Goal: Check status: Check status

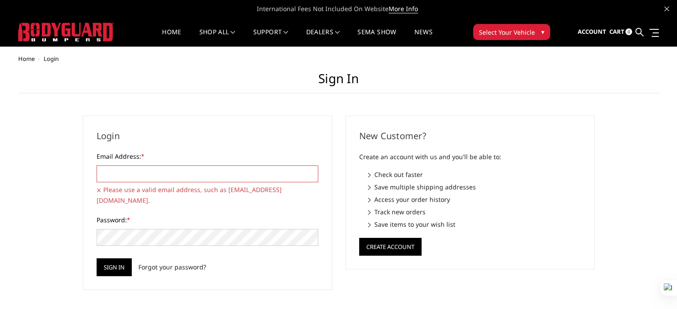
click at [140, 173] on input "Email Address: *" at bounding box center [208, 174] width 222 height 17
paste input "[EMAIL_ADDRESS][DOMAIN_NAME]"
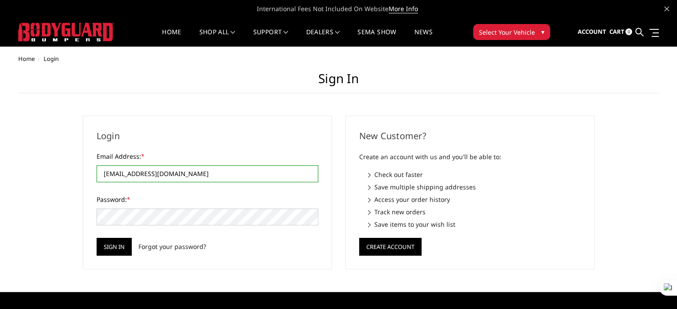
type input "[EMAIL_ADDRESS][DOMAIN_NAME]"
click at [123, 243] on input "Sign in" at bounding box center [114, 247] width 35 height 18
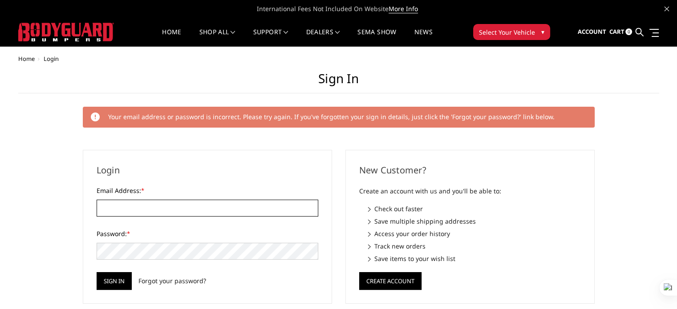
click at [131, 207] on input "Email Address: *" at bounding box center [208, 208] width 222 height 17
paste input "[EMAIL_ADDRESS][DOMAIN_NAME]"
type input "[EMAIL_ADDRESS][DOMAIN_NAME]"
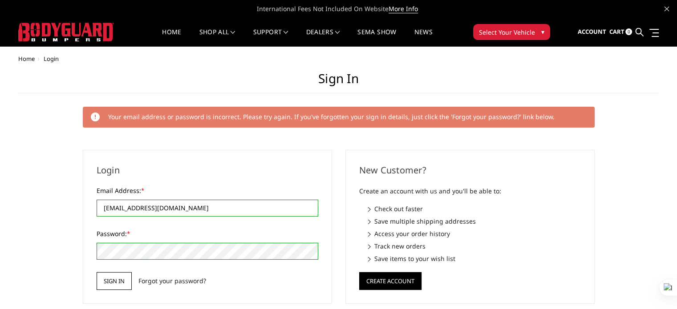
click at [116, 279] on input "Sign in" at bounding box center [114, 281] width 35 height 18
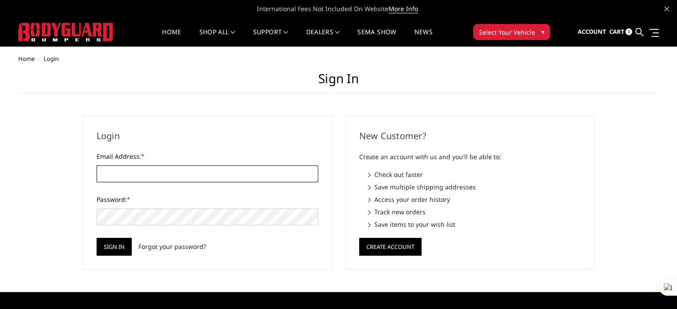
click at [163, 176] on input "Email Address: *" at bounding box center [208, 174] width 222 height 17
paste input "[EMAIL_ADDRESS][DOMAIN_NAME]"
type input "[EMAIL_ADDRESS][DOMAIN_NAME]"
click at [123, 240] on input "Sign in" at bounding box center [114, 247] width 35 height 18
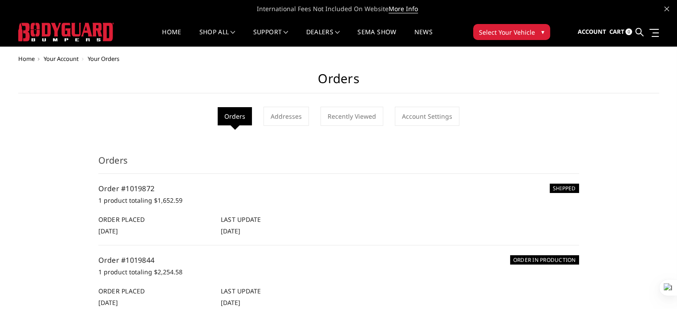
click at [643, 32] on link at bounding box center [639, 32] width 8 height 28
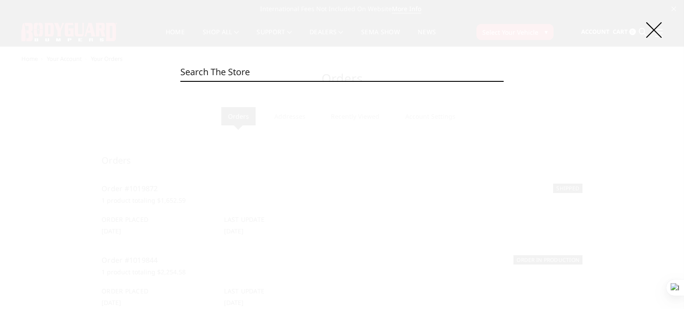
click at [255, 80] on input "Search" at bounding box center [341, 72] width 323 height 18
paste input "DGC19AYLT"
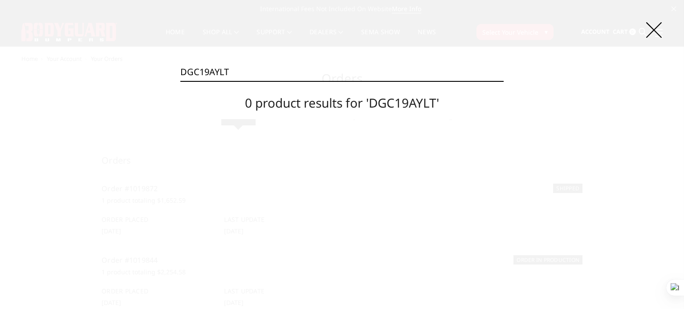
drag, startPoint x: 317, startPoint y: 75, endPoint x: 167, endPoint y: 72, distance: 150.0
click at [168, 72] on div "Search DGC19AYLT Search 0 product results for 'DGC19AYLT'" at bounding box center [342, 154] width 684 height 309
click at [655, 31] on icon at bounding box center [654, 30] width 16 height 16
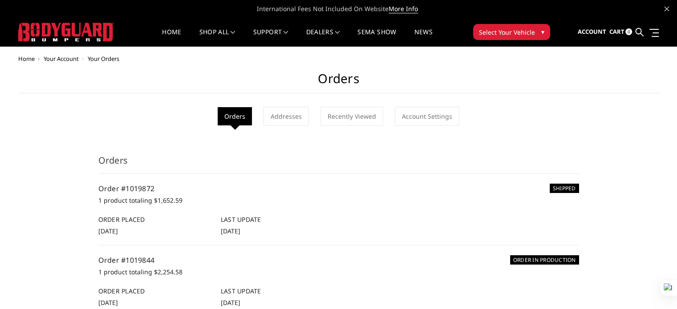
click at [344, 78] on h1 "Orders" at bounding box center [338, 82] width 641 height 22
click at [637, 28] on icon at bounding box center [639, 32] width 8 height 8
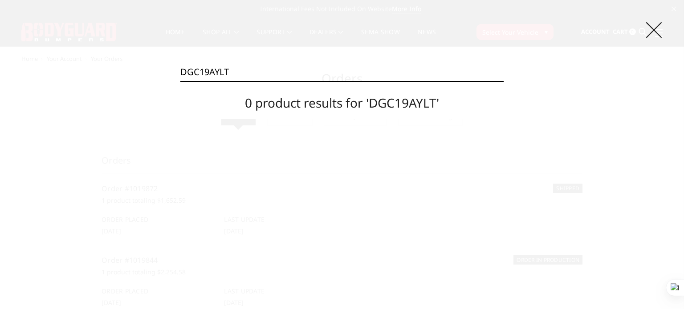
click at [652, 28] on icon at bounding box center [654, 30] width 16 height 16
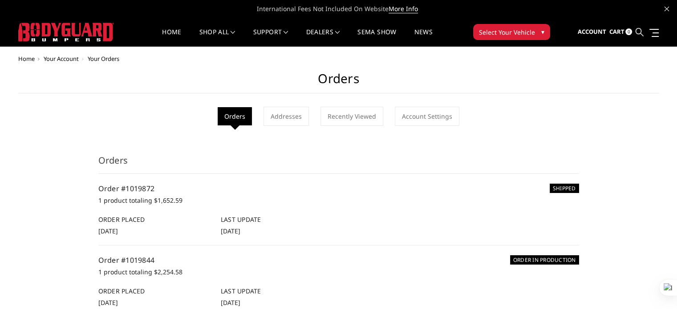
click at [641, 29] on icon at bounding box center [639, 32] width 8 height 8
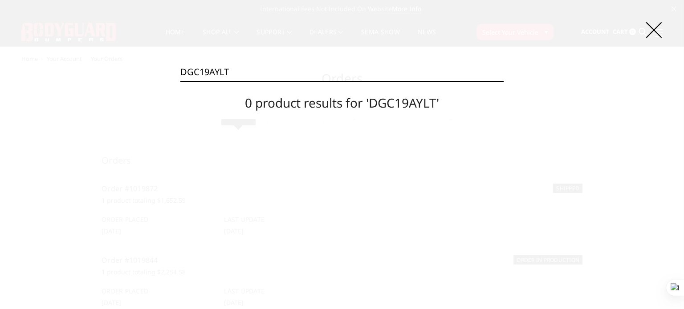
drag, startPoint x: 365, startPoint y: 67, endPoint x: 128, endPoint y: 101, distance: 239.1
click at [130, 99] on div "Search DGC19AYLT Search 0 product results for 'DGC19AYLT'" at bounding box center [342, 154] width 684 height 309
click at [653, 31] on icon at bounding box center [654, 30] width 16 height 16
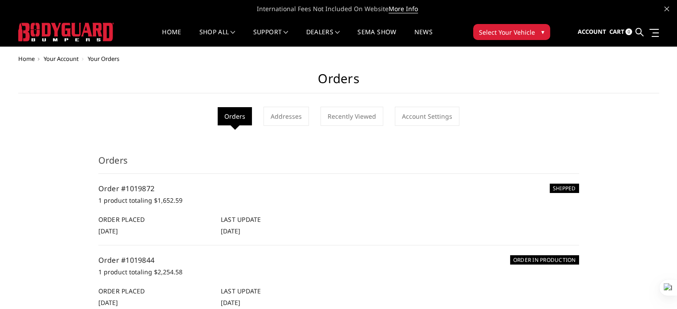
drag, startPoint x: 638, startPoint y: 29, endPoint x: 629, endPoint y: 32, distance: 8.7
click at [638, 29] on icon at bounding box center [639, 32] width 8 height 8
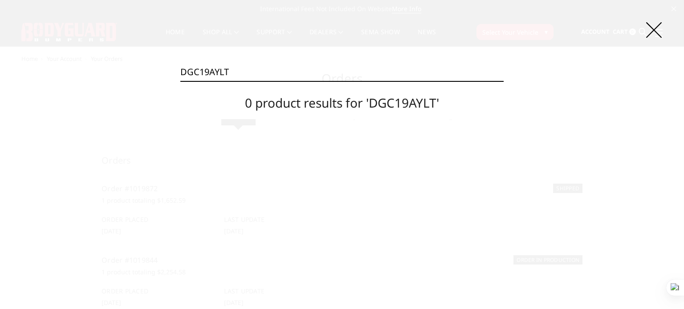
click at [256, 67] on input "DGC19AYLT" at bounding box center [341, 72] width 323 height 18
drag, startPoint x: 247, startPoint y: 73, endPoint x: 143, endPoint y: 71, distance: 104.2
click at [143, 71] on div "Search DGC19AYLT Search 0 product results for 'DGC19AYLT'" at bounding box center [342, 154] width 684 height 309
paste input "Texture Black Powder Coat"
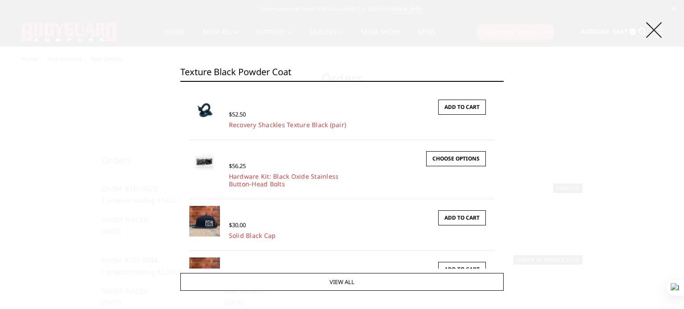
click at [647, 30] on icon at bounding box center [654, 30] width 16 height 16
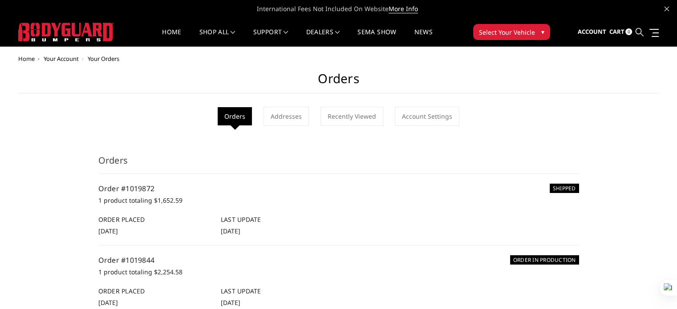
click at [639, 30] on icon at bounding box center [639, 32] width 8 height 8
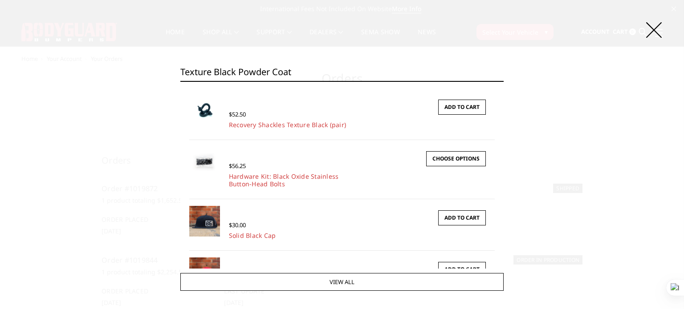
click at [322, 69] on input "Texture Black Powder Coat" at bounding box center [341, 72] width 323 height 18
paste input "liftgatebodyguard"
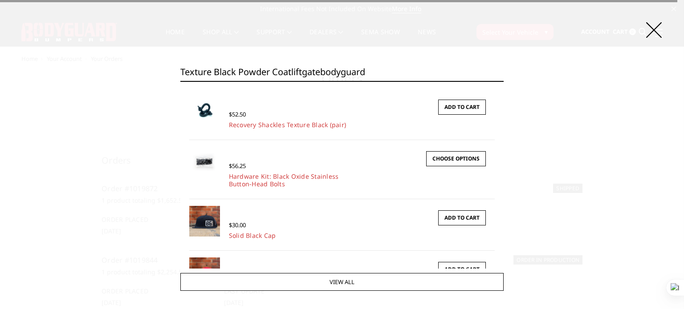
drag, startPoint x: 289, startPoint y: 72, endPoint x: 122, endPoint y: 49, distance: 169.4
click at [120, 50] on div "Search Texture Black Powder Coatliftgatebodyguard Search × Quick view $52.50 Re…" at bounding box center [342, 154] width 684 height 309
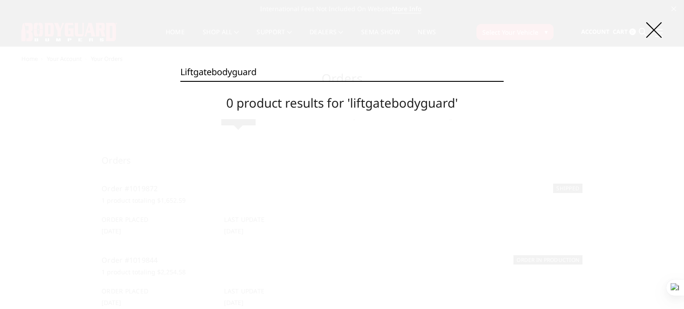
drag, startPoint x: 260, startPoint y: 76, endPoint x: 165, endPoint y: 70, distance: 95.4
click at [165, 70] on div "Search liftgatebodyguard Search 0 product results for 'liftgatebodyguard'" at bounding box center [342, 154] width 684 height 309
click at [435, 73] on input "liftgatebodyguard" at bounding box center [341, 72] width 323 height 18
type input "liftgatebodyguard"
click at [503, 81] on input "Search" at bounding box center [503, 81] width 0 height 0
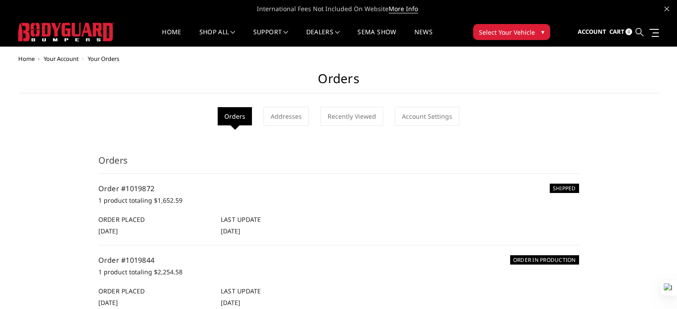
click at [635, 33] on link at bounding box center [639, 32] width 8 height 28
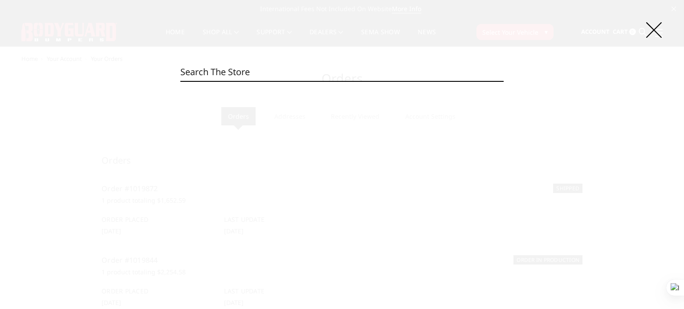
paste input "liftgatebodyguard"
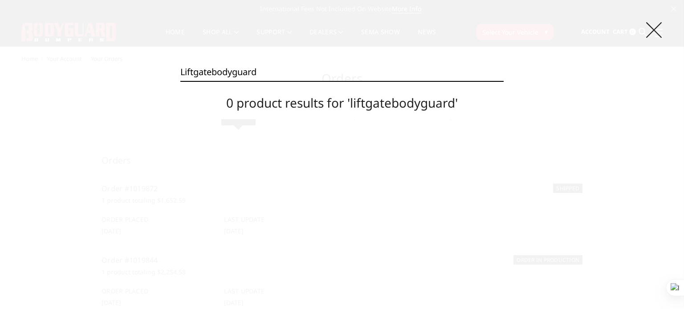
type input "liftgatebodyguard"
click at [657, 26] on icon at bounding box center [654, 30] width 16 height 16
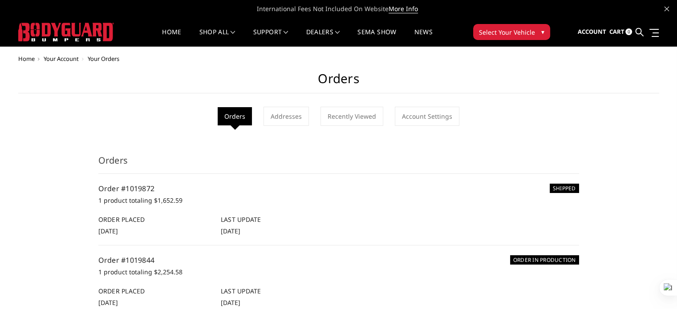
click at [533, 36] on button "Select Your Vehicle ▾" at bounding box center [511, 32] width 77 height 16
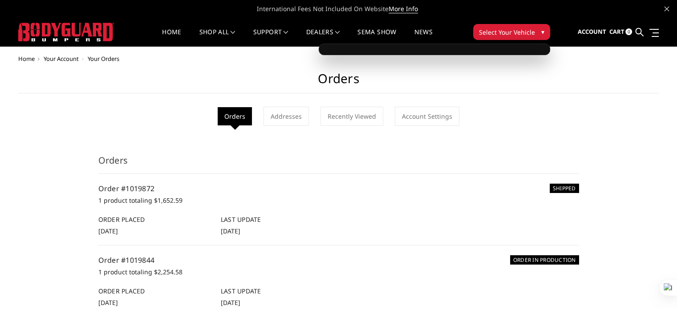
click at [538, 32] on button "Select Your Vehicle ▾" at bounding box center [511, 32] width 77 height 16
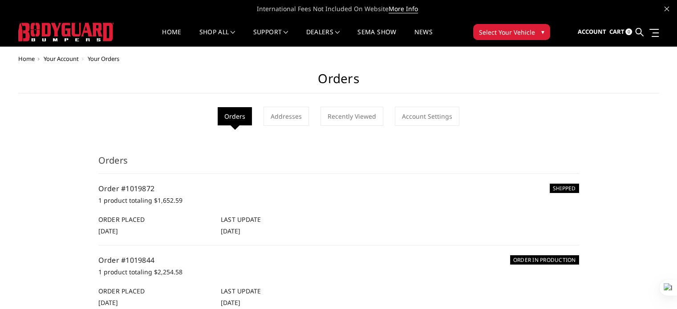
click at [538, 33] on button "Select Your Vehicle ▾" at bounding box center [511, 32] width 77 height 16
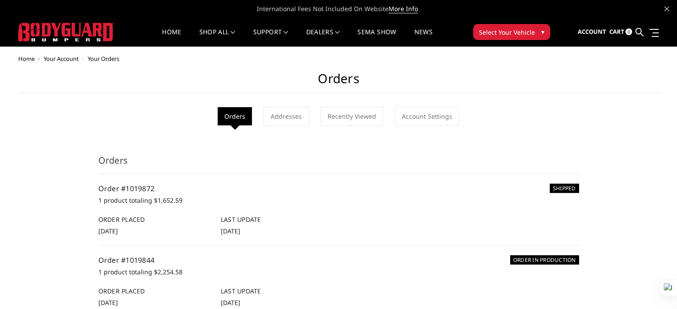
click at [544, 34] on button "Select Your Vehicle ▾" at bounding box center [511, 32] width 77 height 16
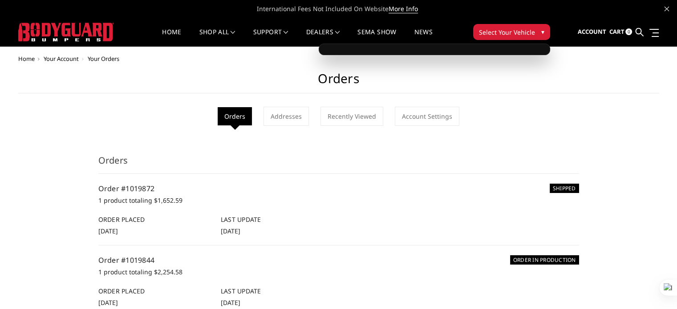
click at [544, 34] on button "Select Your Vehicle ▾" at bounding box center [511, 32] width 77 height 16
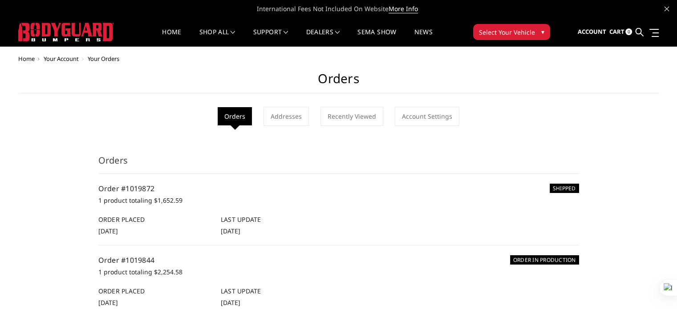
click at [544, 34] on button "Select Your Vehicle ▾" at bounding box center [511, 32] width 77 height 16
click at [168, 33] on link "Home" at bounding box center [171, 37] width 19 height 17
click at [541, 32] on span "▾" at bounding box center [542, 31] width 3 height 9
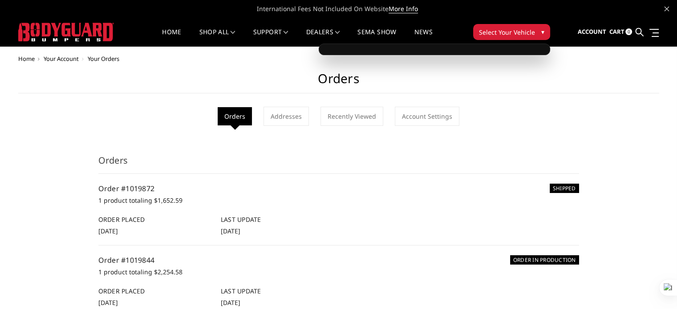
click at [436, 79] on h1 "Orders" at bounding box center [338, 82] width 641 height 22
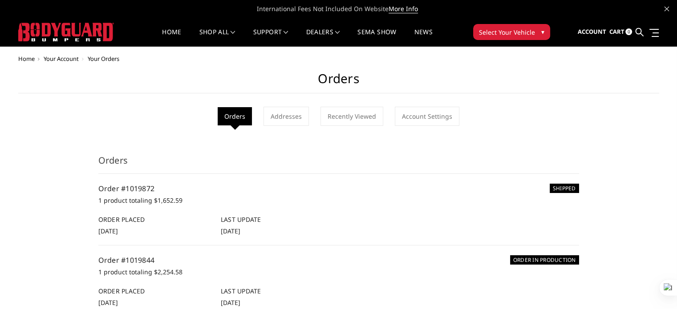
click at [545, 31] on button "Select Your Vehicle ▾" at bounding box center [511, 32] width 77 height 16
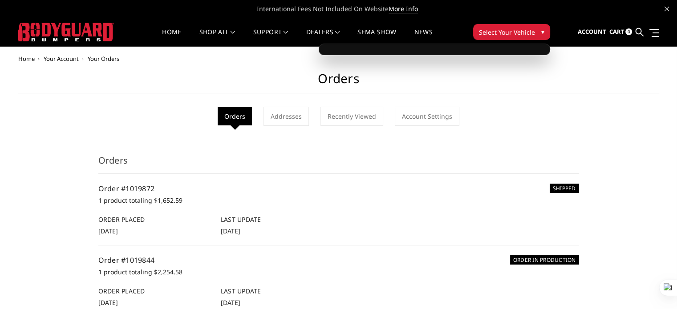
click at [538, 28] on button "Select Your Vehicle ▾" at bounding box center [511, 32] width 77 height 16
